Goal: Feedback & Contribution: Contribute content

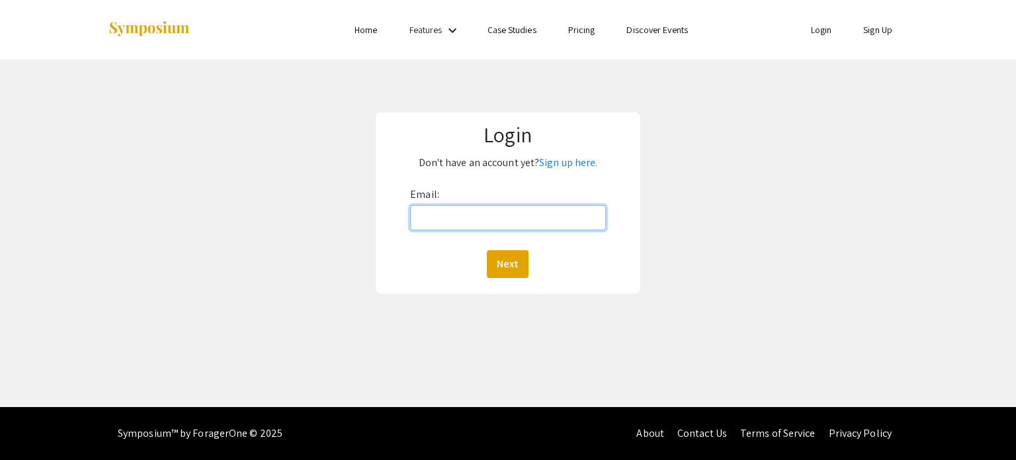
drag, startPoint x: 0, startPoint y: 0, endPoint x: 433, endPoint y: 221, distance: 485.8
click at [433, 221] on input "Email:" at bounding box center [507, 217] width 195 height 25
type input "[EMAIL_ADDRESS][DOMAIN_NAME]"
click at [514, 269] on button "Next" at bounding box center [508, 264] width 42 height 28
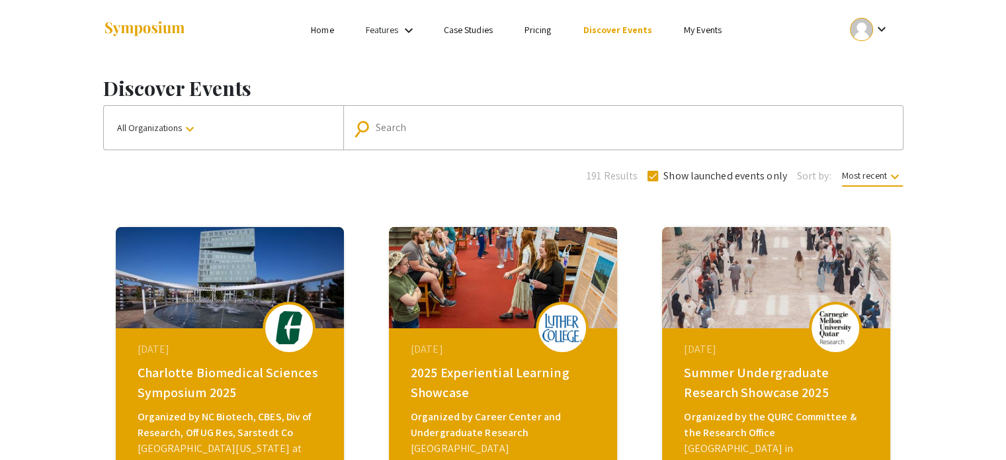
click at [714, 35] on link "My Events" at bounding box center [703, 30] width 38 height 12
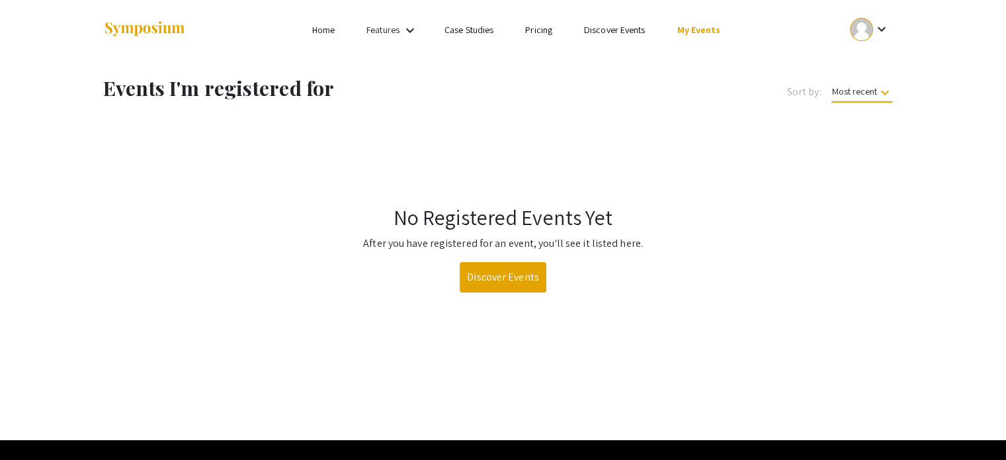
click at [488, 299] on div "No Registered Events Yet After you have registered for an event, you'll see it …" at bounding box center [503, 241] width 820 height 206
click at [861, 18] on div at bounding box center [861, 29] width 23 height 23
click at [856, 72] on button "My Account" at bounding box center [876, 66] width 81 height 32
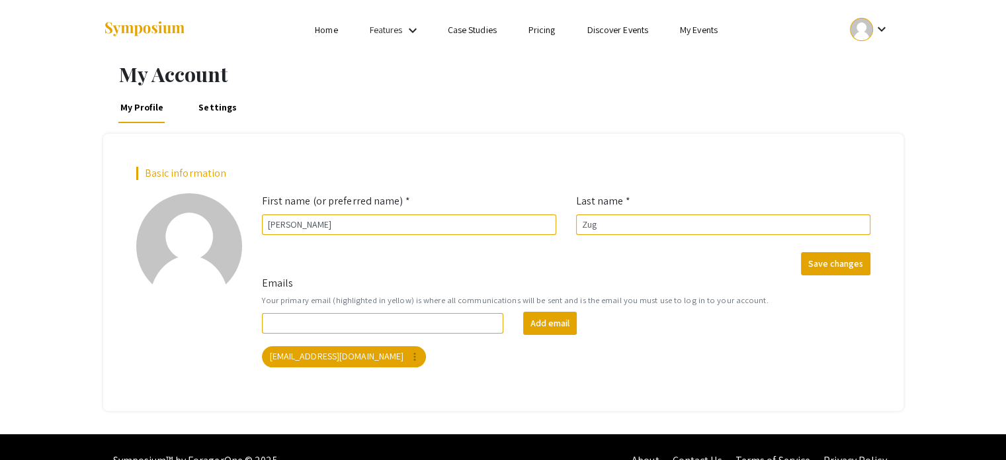
click at [869, 49] on ul "keyboard_arrow_down" at bounding box center [771, 30] width 264 height 60
click at [863, 38] on div at bounding box center [861, 29] width 23 height 23
click at [866, 99] on button "My Submissions" at bounding box center [876, 97] width 81 height 32
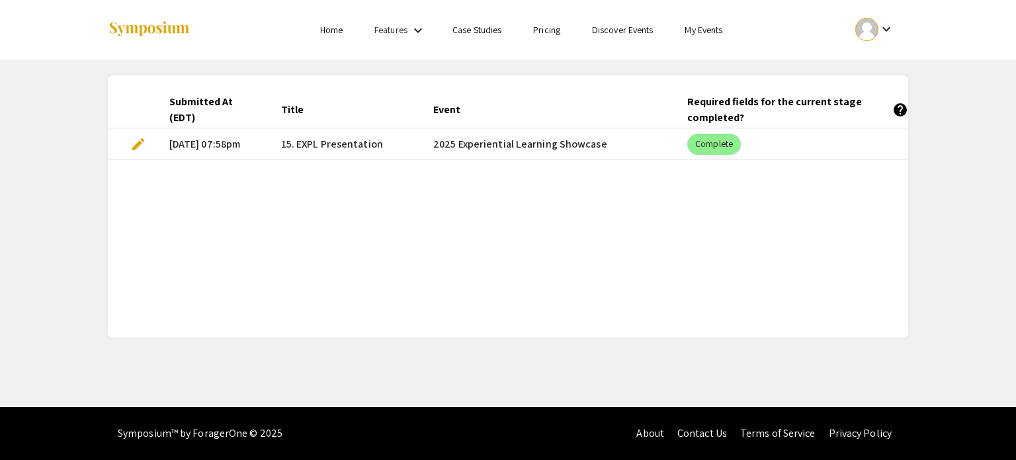
click at [454, 144] on mat-cell "2025 Experiential Learning Showcase" at bounding box center [550, 144] width 254 height 32
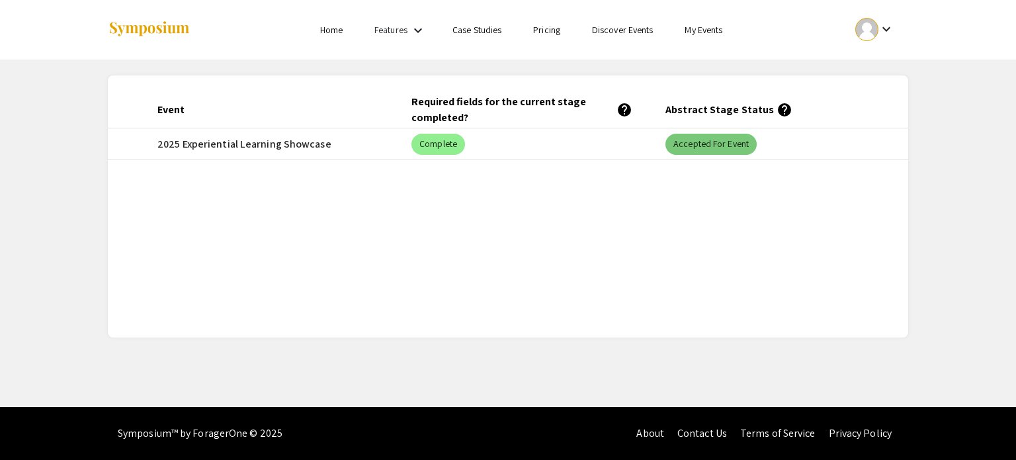
click at [722, 145] on mat-chip "Accepted for Event" at bounding box center [710, 144] width 91 height 21
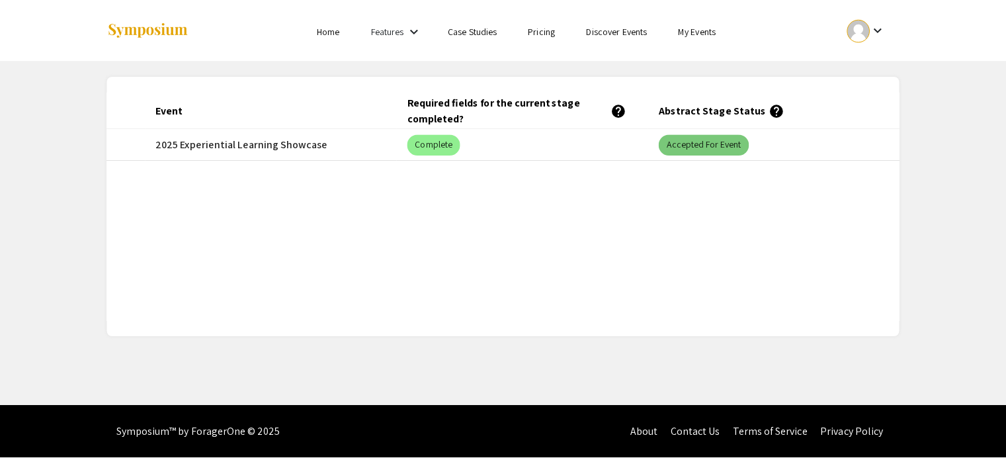
scroll to position [0, 0]
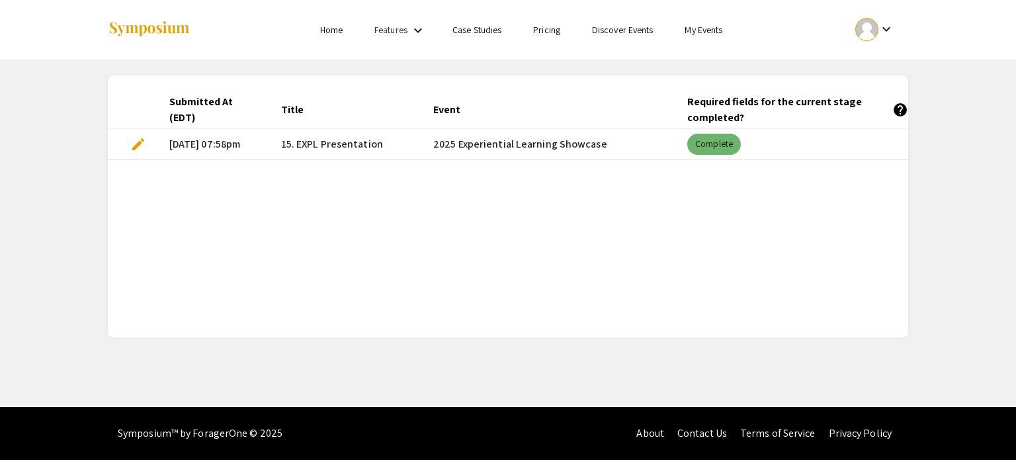
click at [699, 136] on mat-chip "Complete" at bounding box center [714, 144] width 54 height 21
click at [127, 144] on mat-cell "edit" at bounding box center [133, 144] width 51 height 32
click at [130, 147] on mat-cell "edit" at bounding box center [133, 144] width 51 height 32
click at [138, 148] on span "edit" at bounding box center [138, 144] width 16 height 16
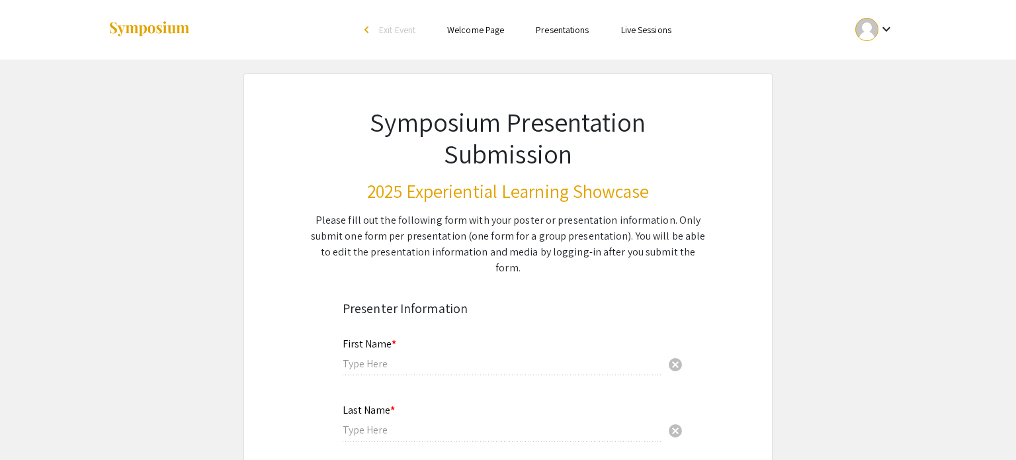
type input "Matthew"
type input "Zug"
type input "mzug1004@gmail.com"
radio input "true"
type input "Business Management"
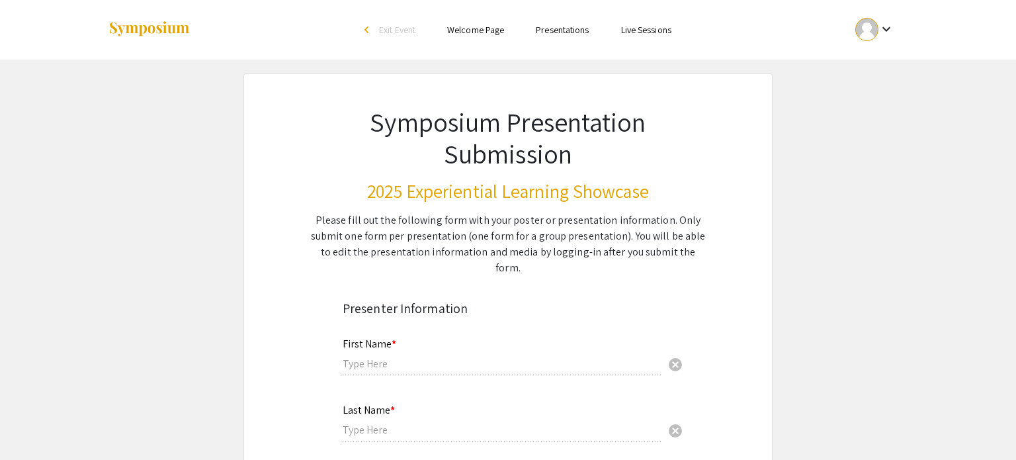
radio input "true"
type input "Professor Cord"
radio input "true"
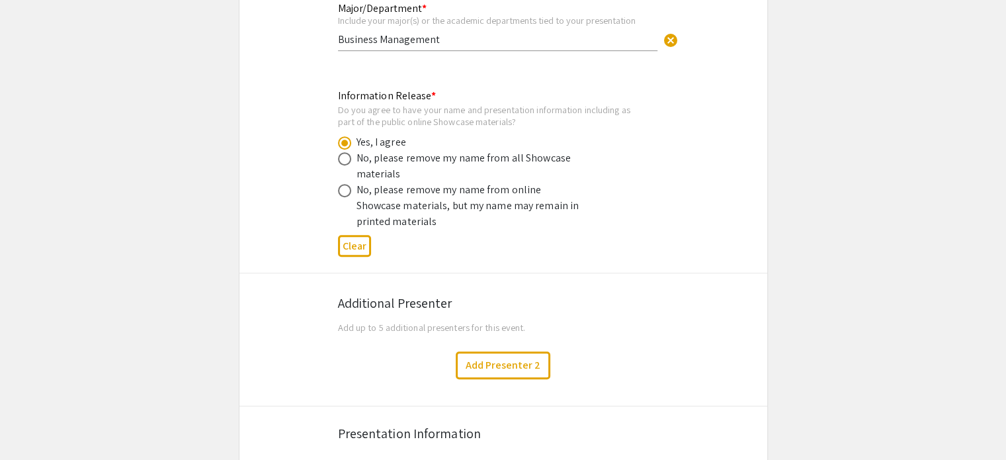
select select "custom"
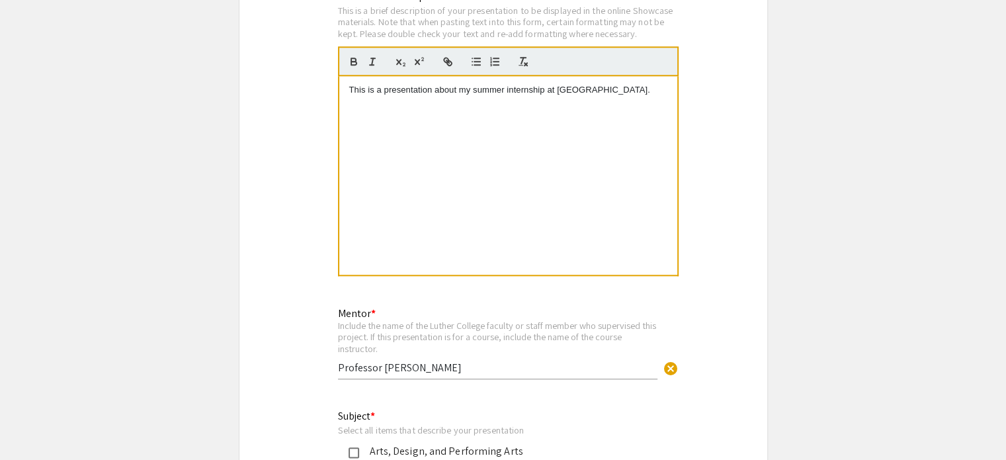
type input "0"
select select "custom"
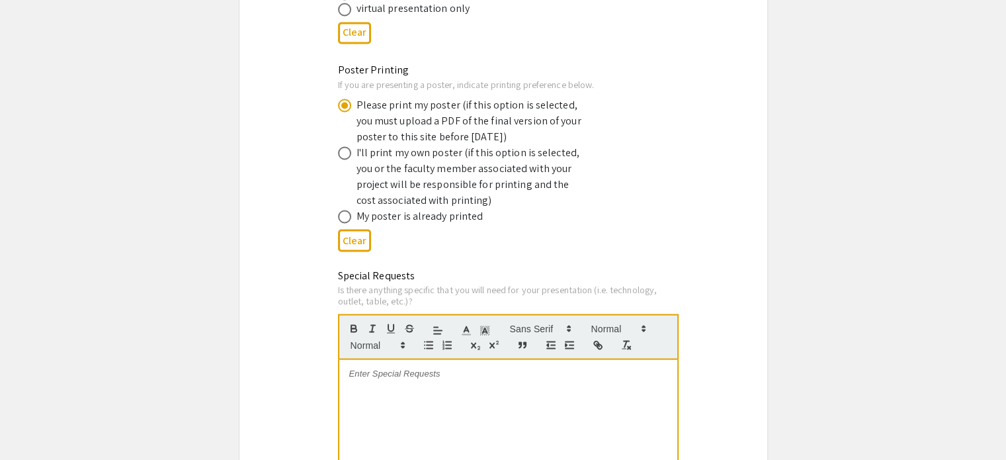
type input "1"
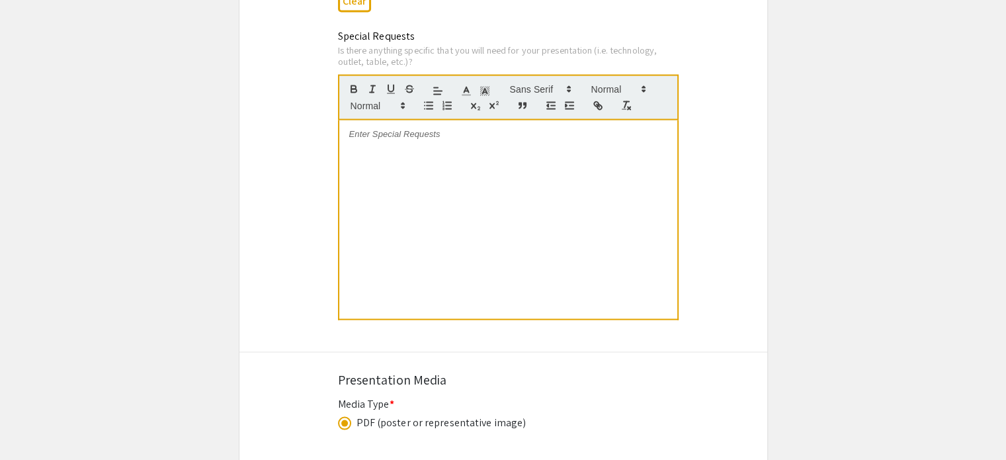
select select "auto"
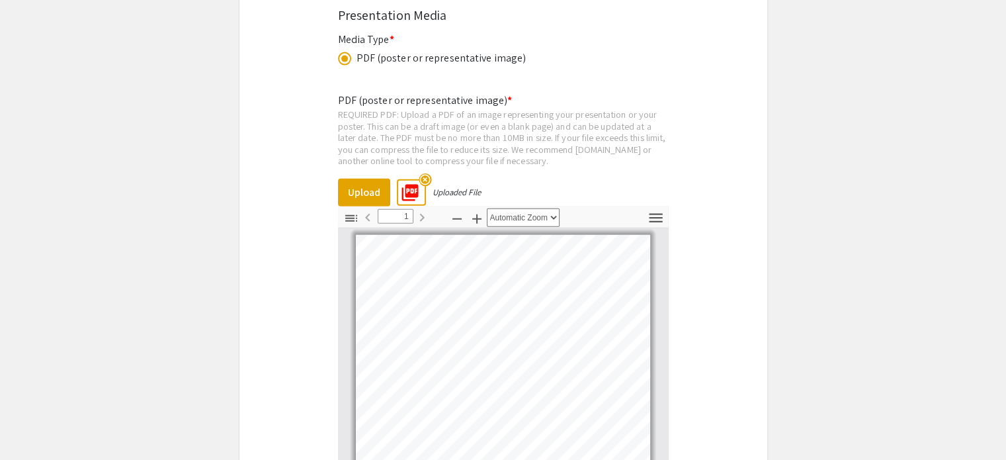
scroll to position [3034, 0]
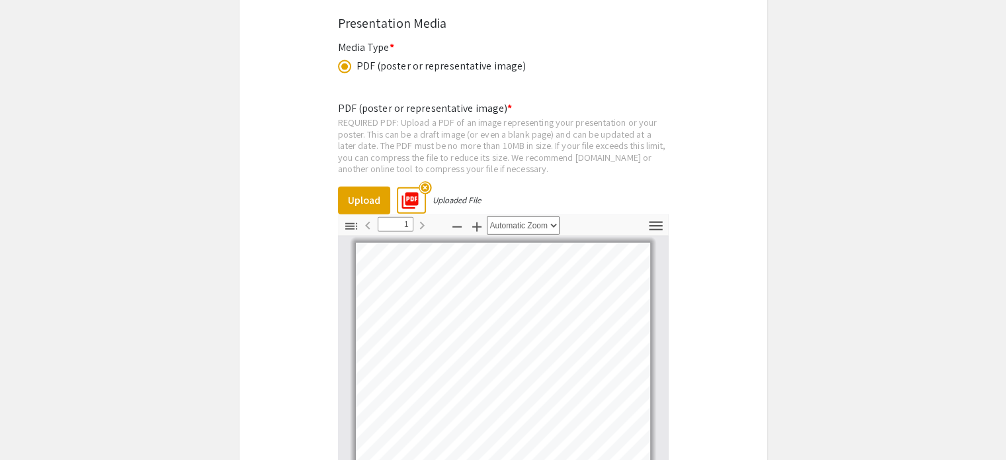
click at [425, 181] on mat-icon "highlight_off" at bounding box center [425, 187] width 13 height 13
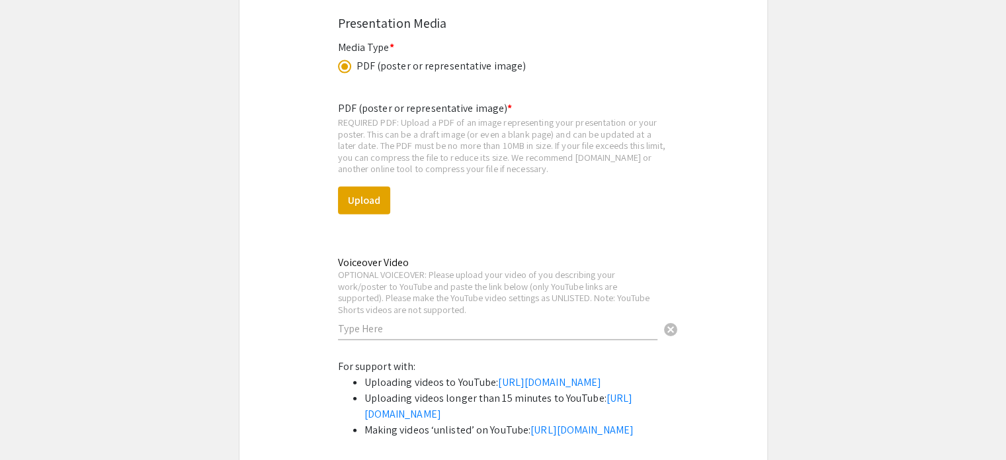
click at [394, 170] on div "PDF (poster or representative image) * REQUIRED PDF: Upload a PDF of an image r…" at bounding box center [503, 224] width 331 height 269
click at [376, 187] on button "Upload" at bounding box center [364, 201] width 52 height 28
select select "custom"
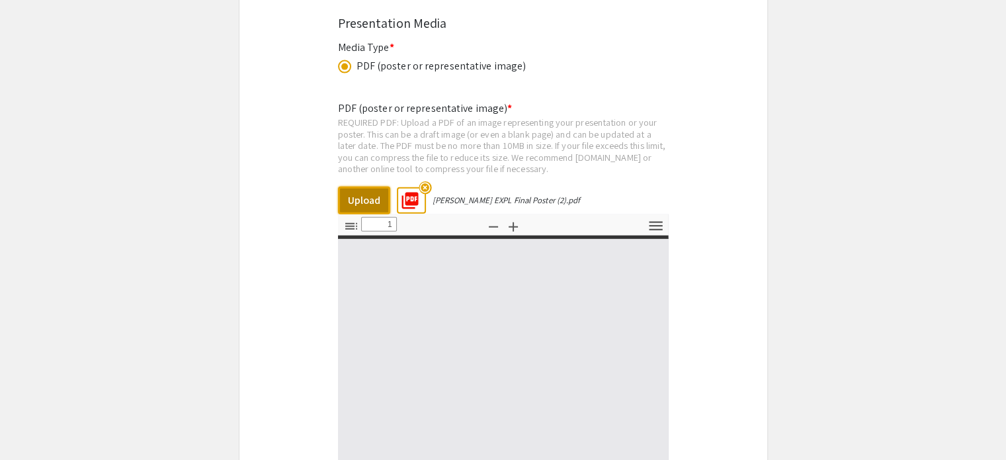
type input "0"
select select "auto"
type input "1"
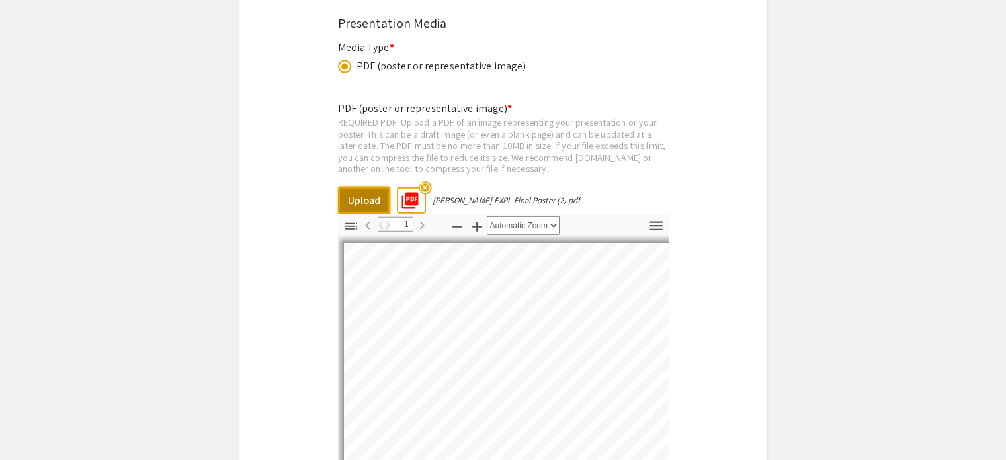
select select "auto"
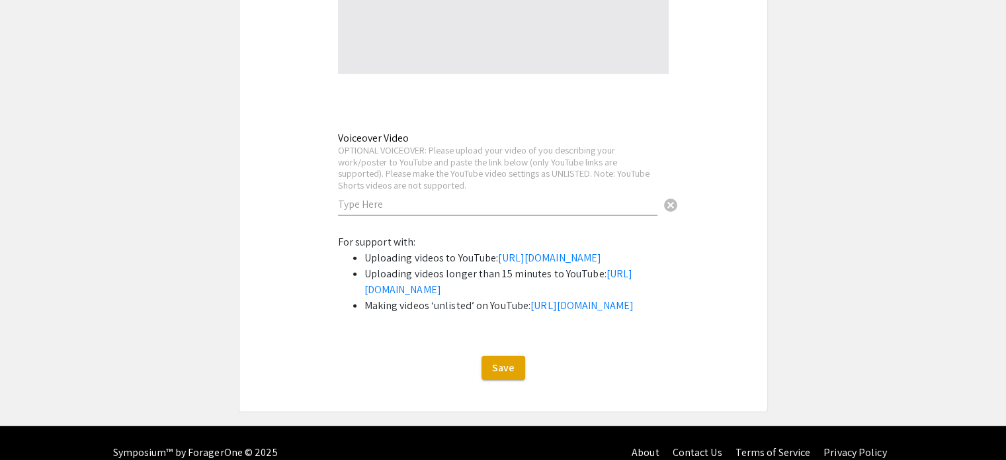
scroll to position [3579, 0]
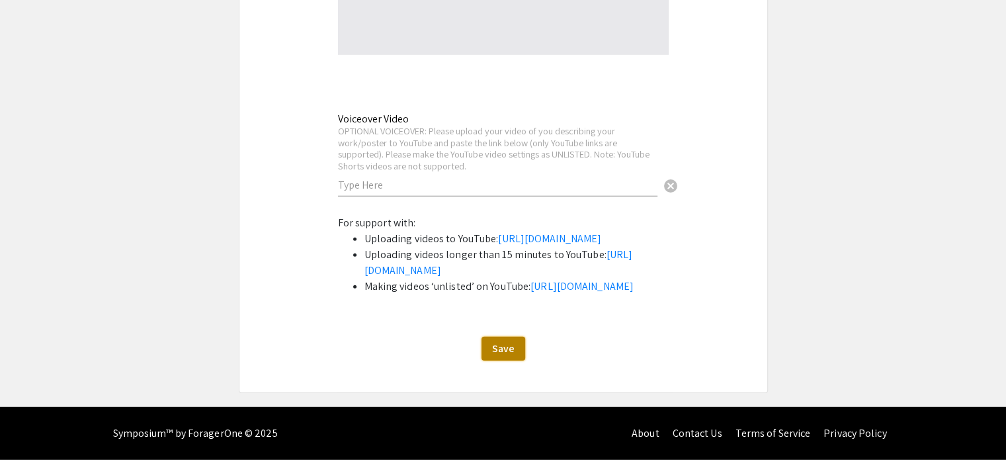
click at [508, 351] on span "Save" at bounding box center [503, 348] width 22 height 14
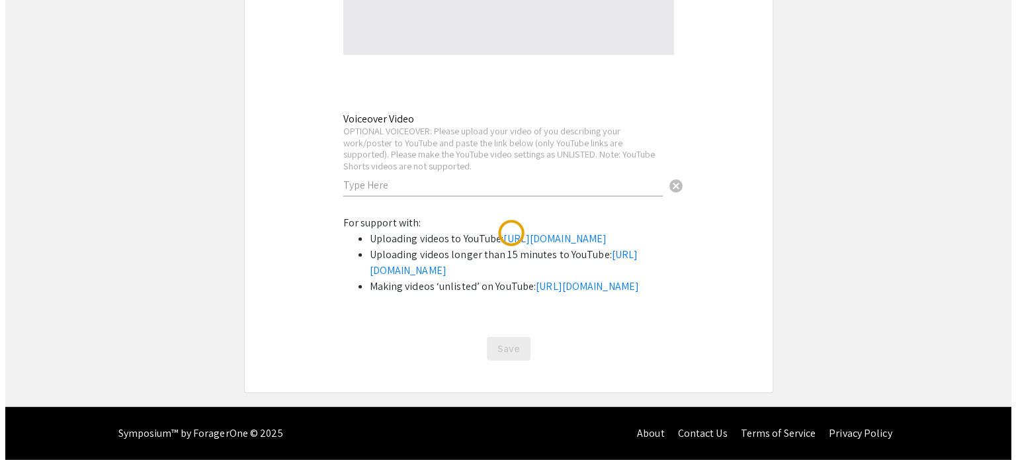
scroll to position [0, 0]
